Goal: Information Seeking & Learning: Learn about a topic

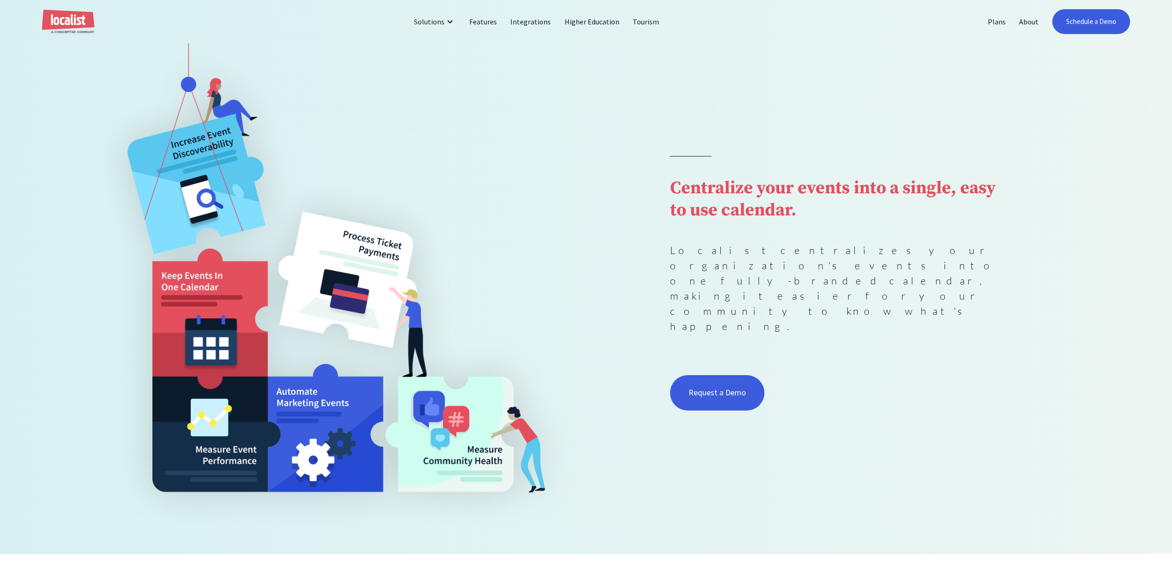
scroll to position [92, 0]
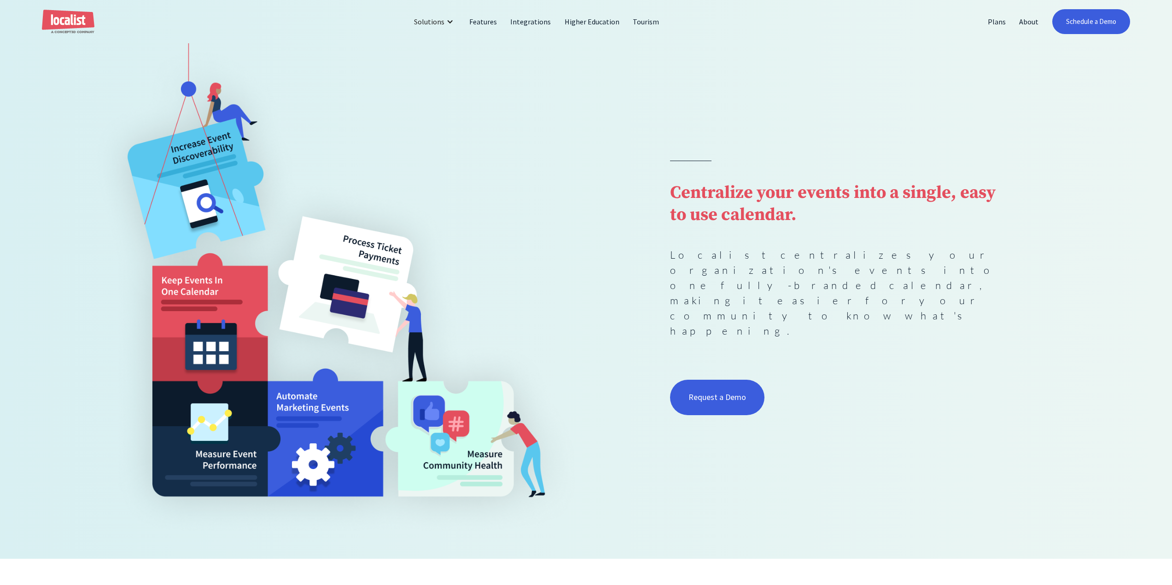
click at [737, 559] on button "Decline" at bounding box center [757, 555] width 66 height 20
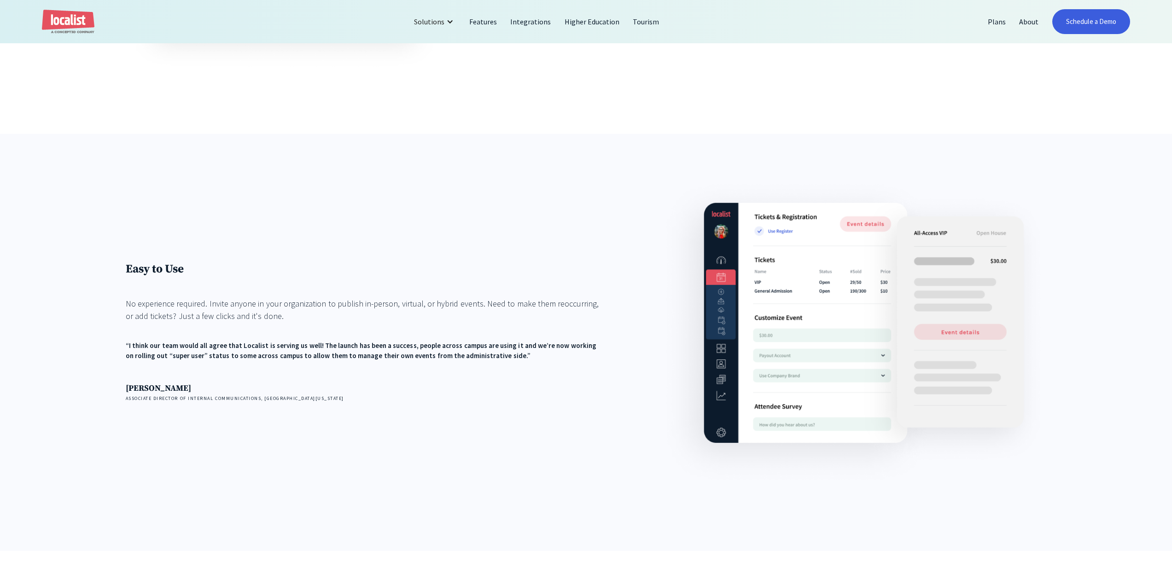
scroll to position [1474, 0]
click at [997, 26] on link "Plans" at bounding box center [996, 22] width 31 height 22
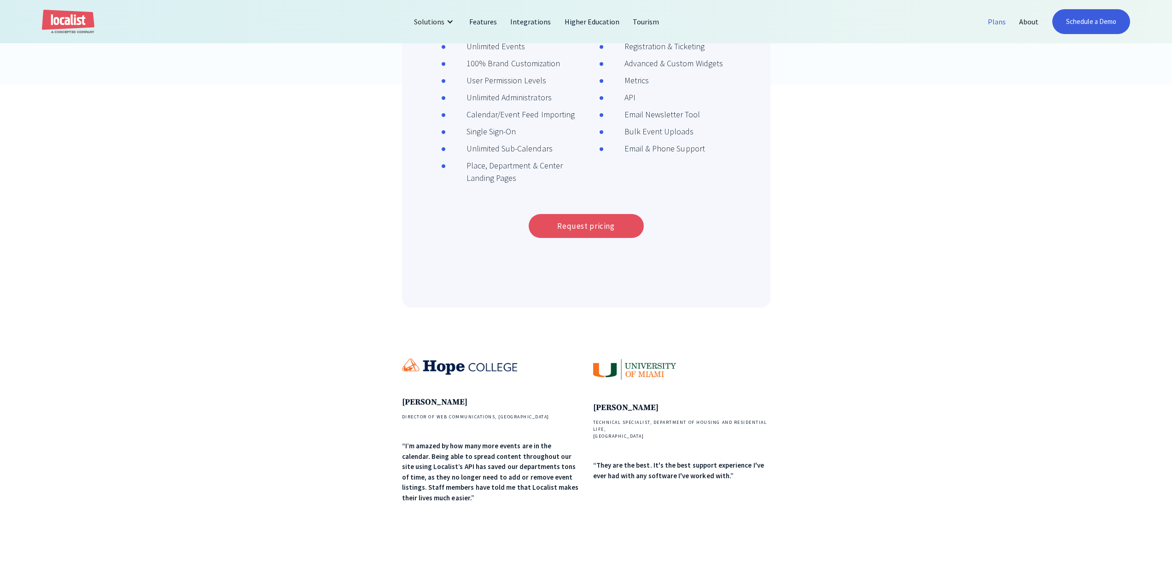
scroll to position [230, 0]
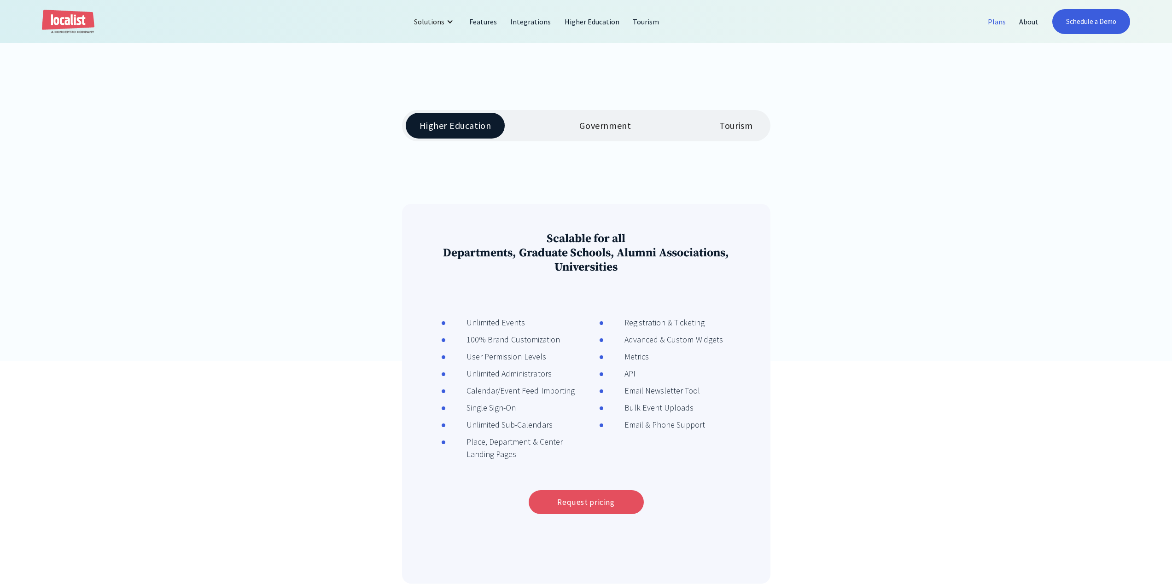
click at [610, 125] on div "Government" at bounding box center [605, 125] width 52 height 11
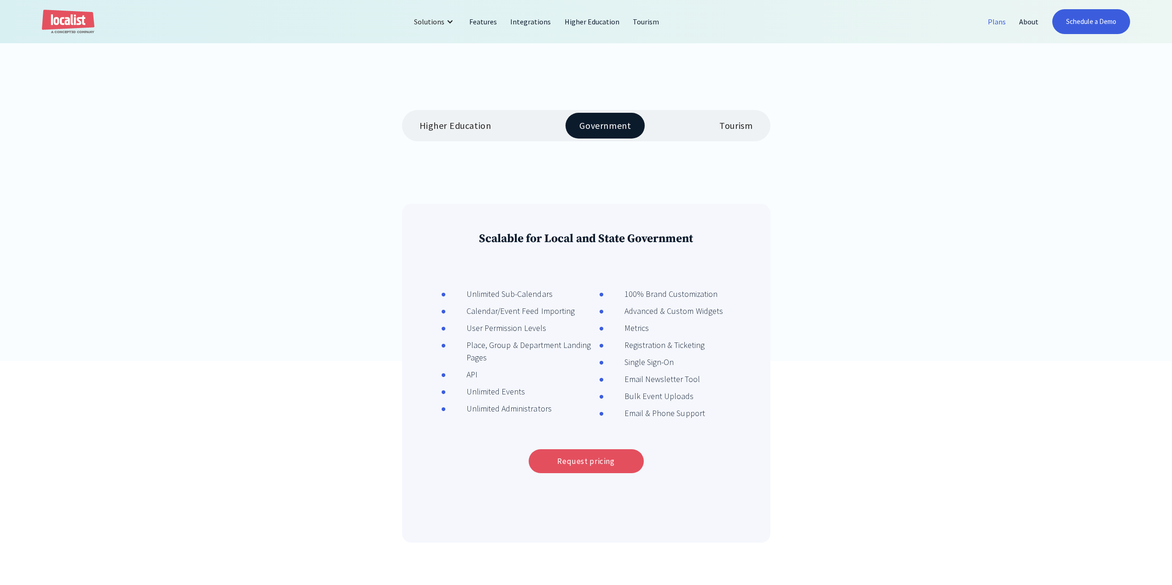
click at [720, 133] on link "Tourism" at bounding box center [736, 126] width 61 height 26
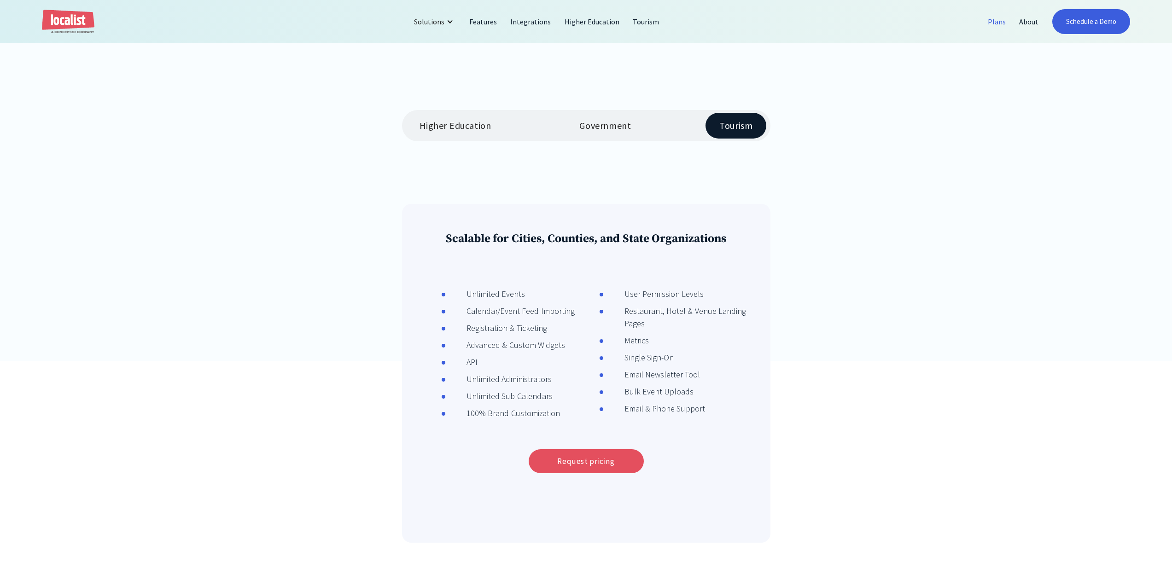
click at [466, 123] on div "Higher Education" at bounding box center [456, 125] width 72 height 11
